Goal: Task Accomplishment & Management: Manage account settings

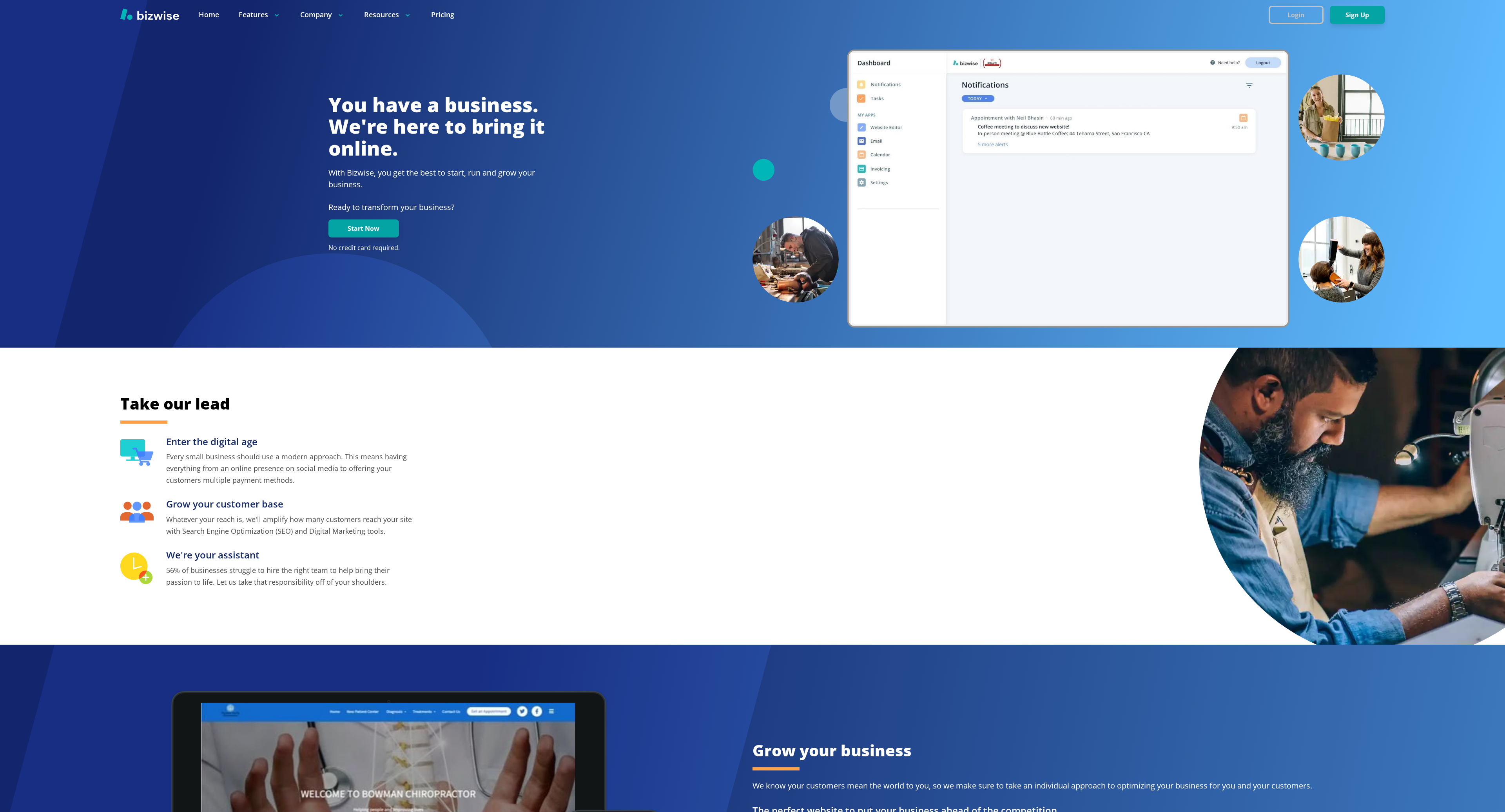
click at [1295, 17] on button "Login" at bounding box center [1296, 14] width 55 height 18
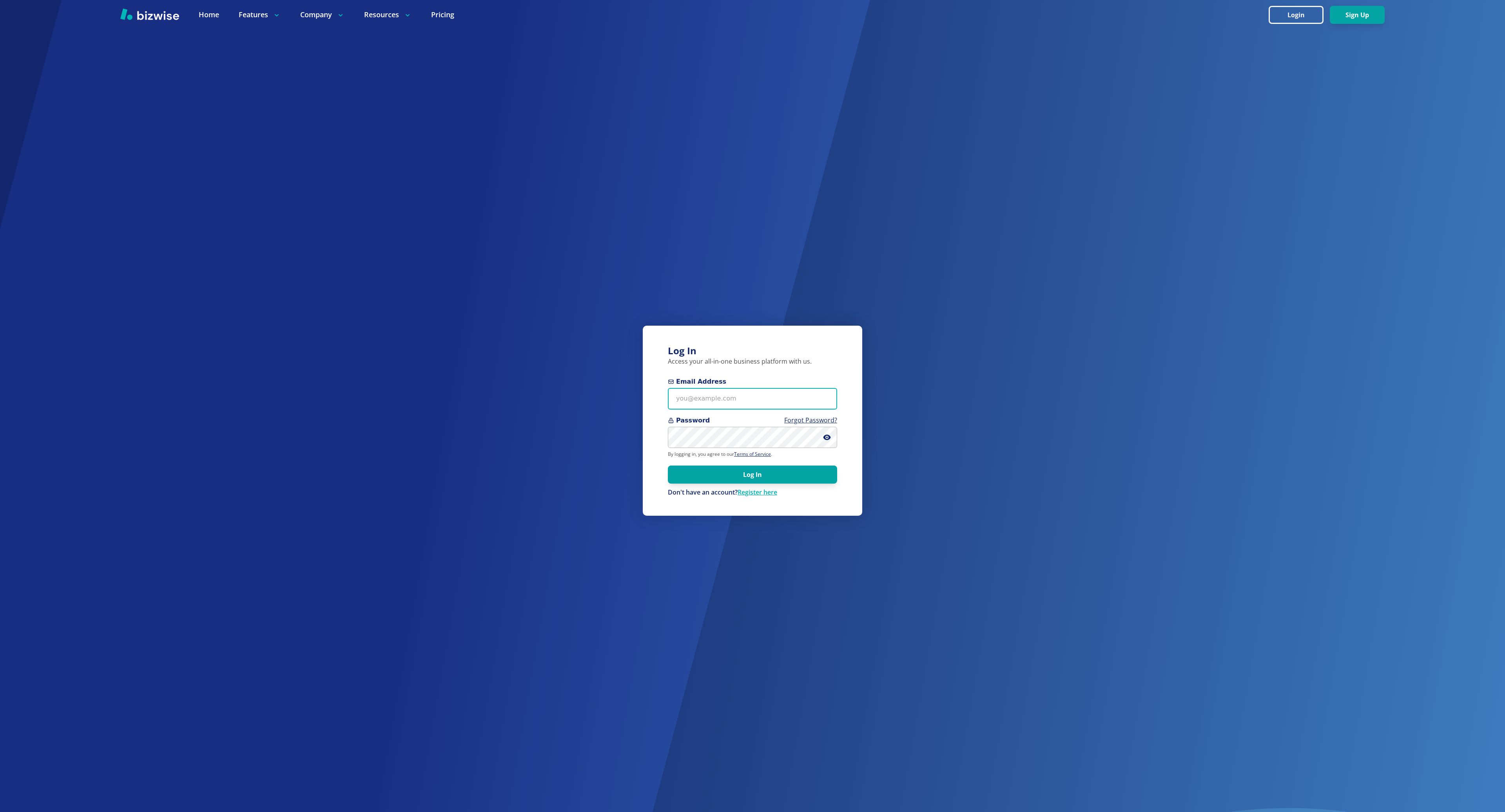
click at [733, 392] on input "Email Address" at bounding box center [752, 398] width 169 height 21
paste input "[PERSON_NAME][EMAIL_ADDRESS][DOMAIN_NAME]"
type input "[PERSON_NAME][EMAIL_ADDRESS][DOMAIN_NAME]"
click at [725, 474] on button "Log In" at bounding box center [752, 474] width 169 height 18
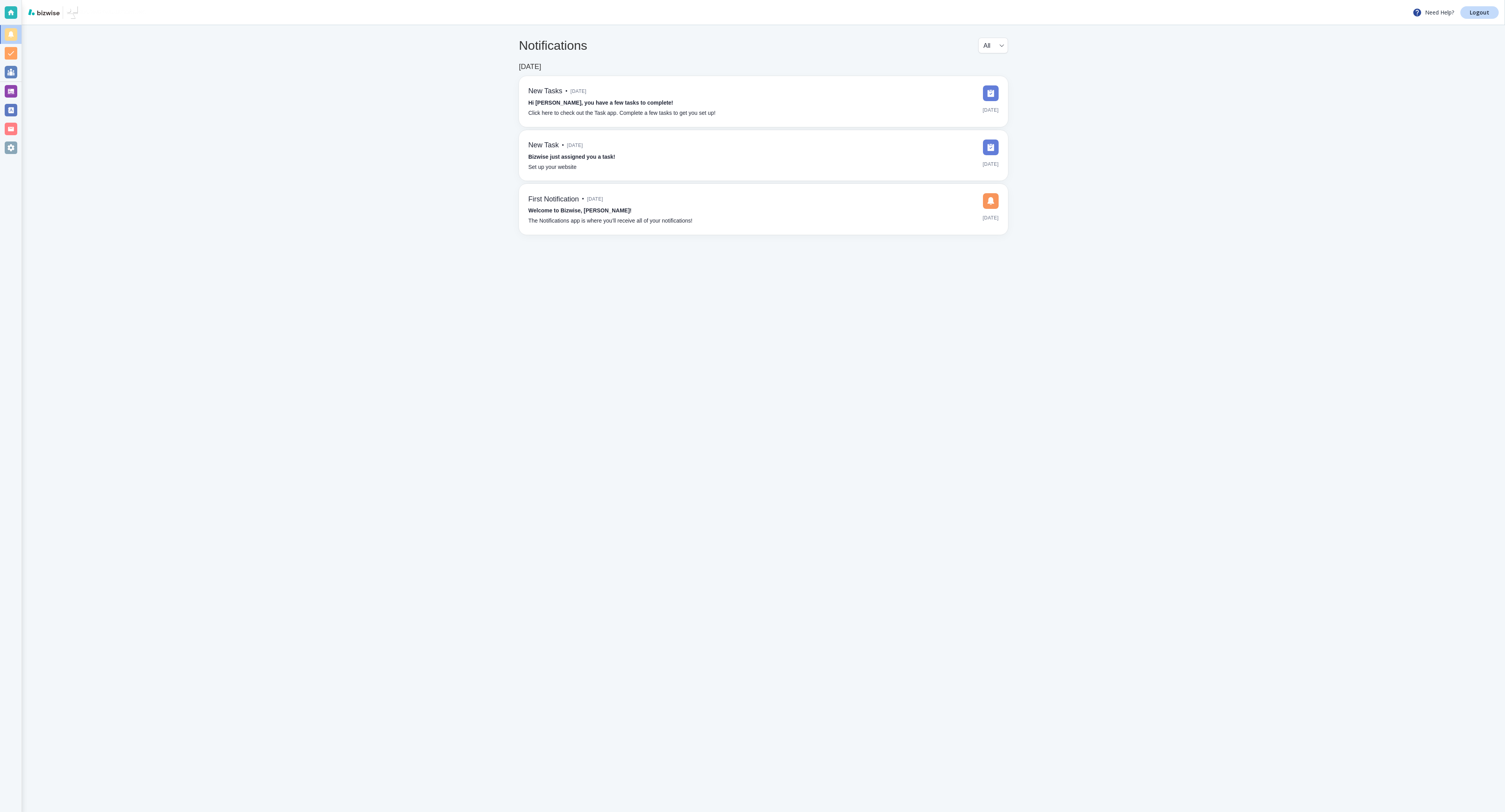
click at [12, 149] on div at bounding box center [10, 147] width 12 height 12
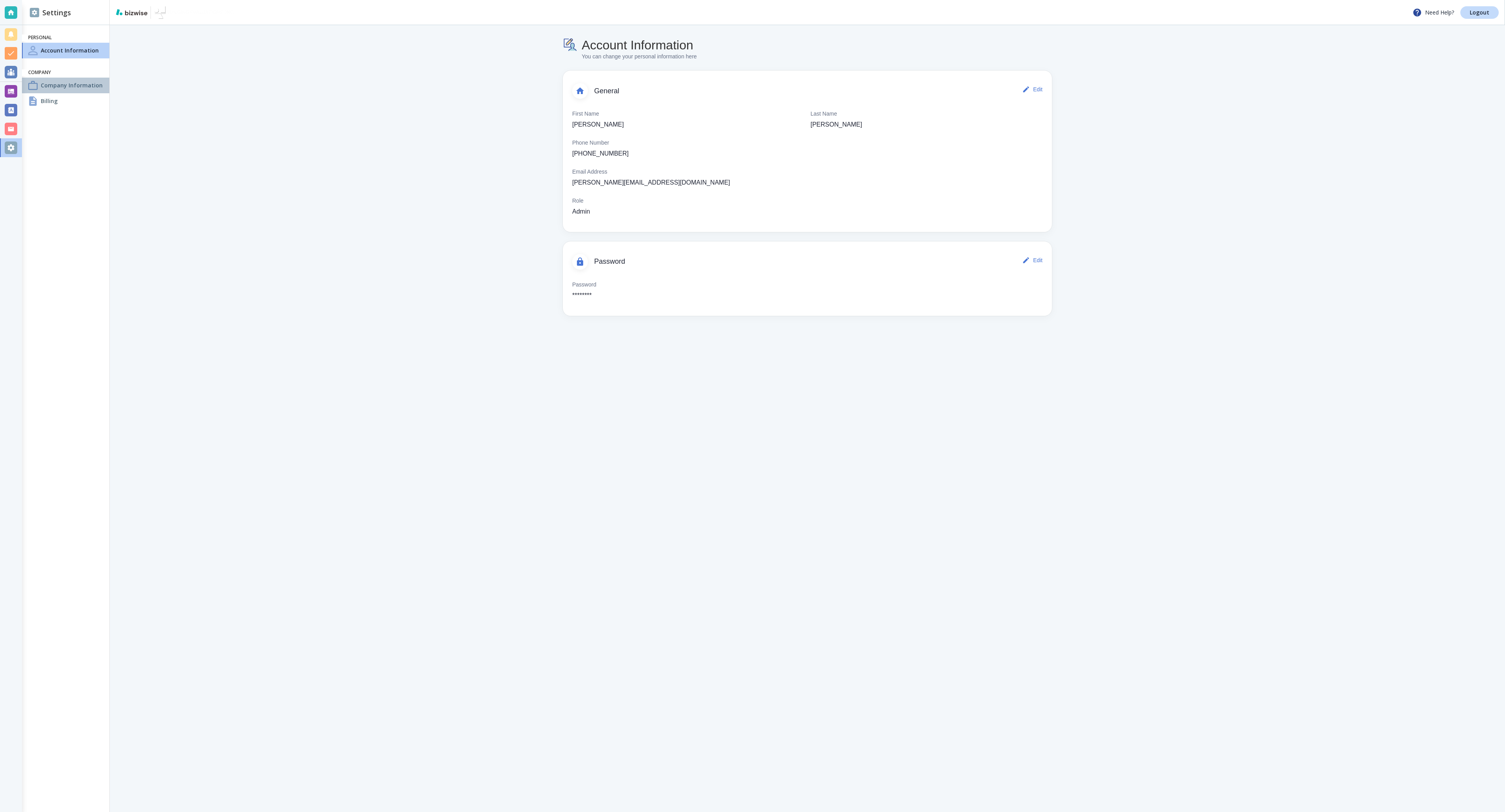
click at [70, 87] on h4 "Company Information" at bounding box center [72, 85] width 62 height 8
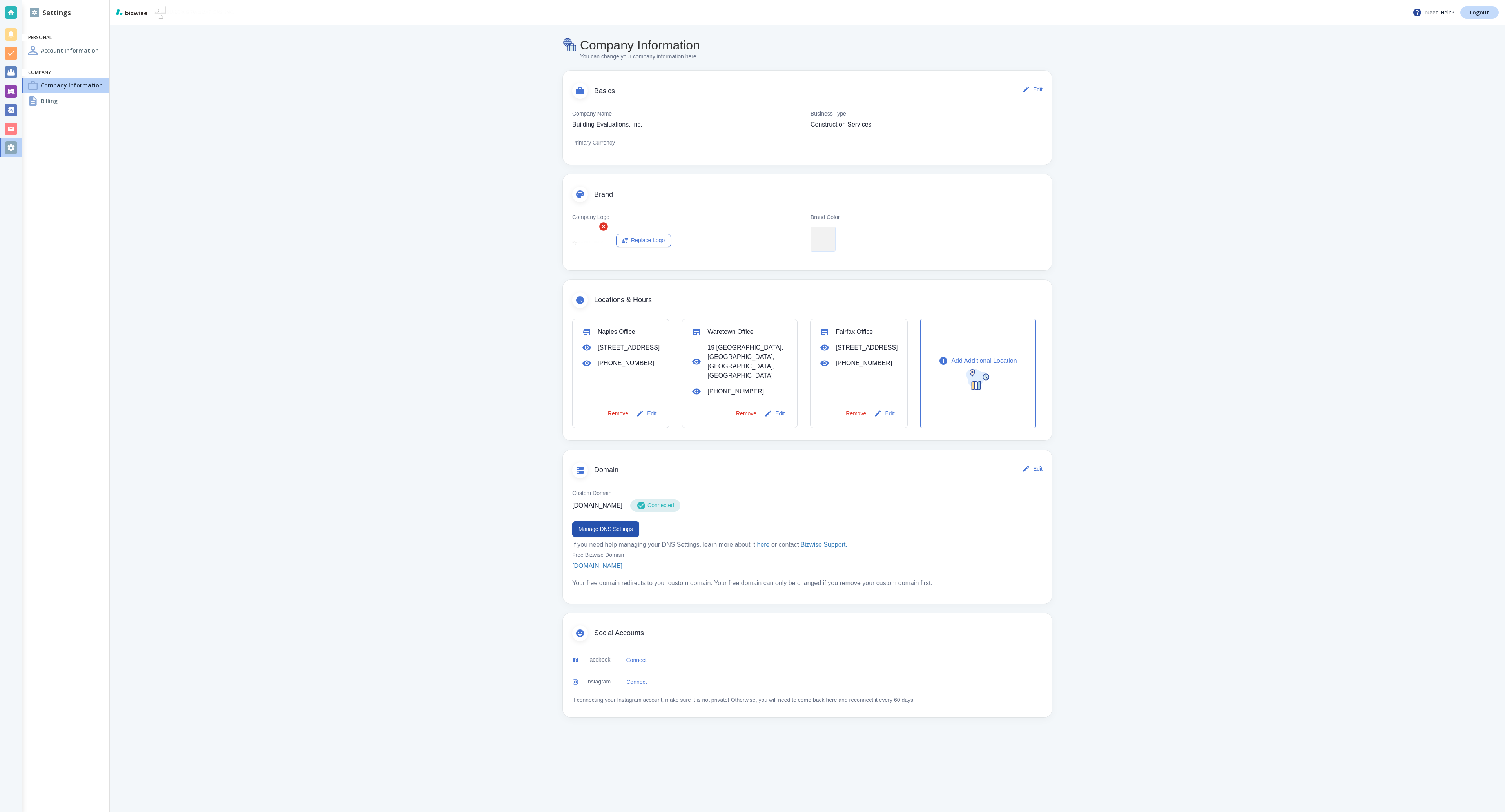
click at [424, 337] on main "Company Information You can change your company information here Basics Edit Co…" at bounding box center [807, 419] width 1396 height 787
click at [1338, 178] on main "Company Information You can change your company information here Basics Edit Co…" at bounding box center [807, 419] width 1396 height 787
